Goal: Check status

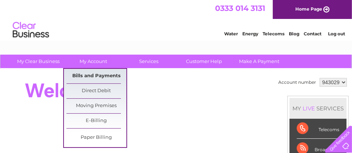
click at [99, 75] on link "Bills and Payments" at bounding box center [97, 76] width 60 height 15
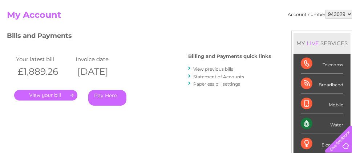
scroll to position [73, 0]
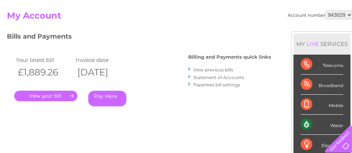
click at [56, 95] on link "." at bounding box center [45, 96] width 63 height 11
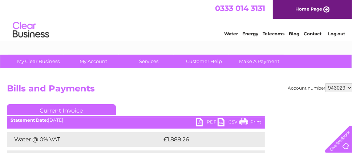
click at [335, 34] on link "Log out" at bounding box center [336, 33] width 17 height 5
